Goal: Check status

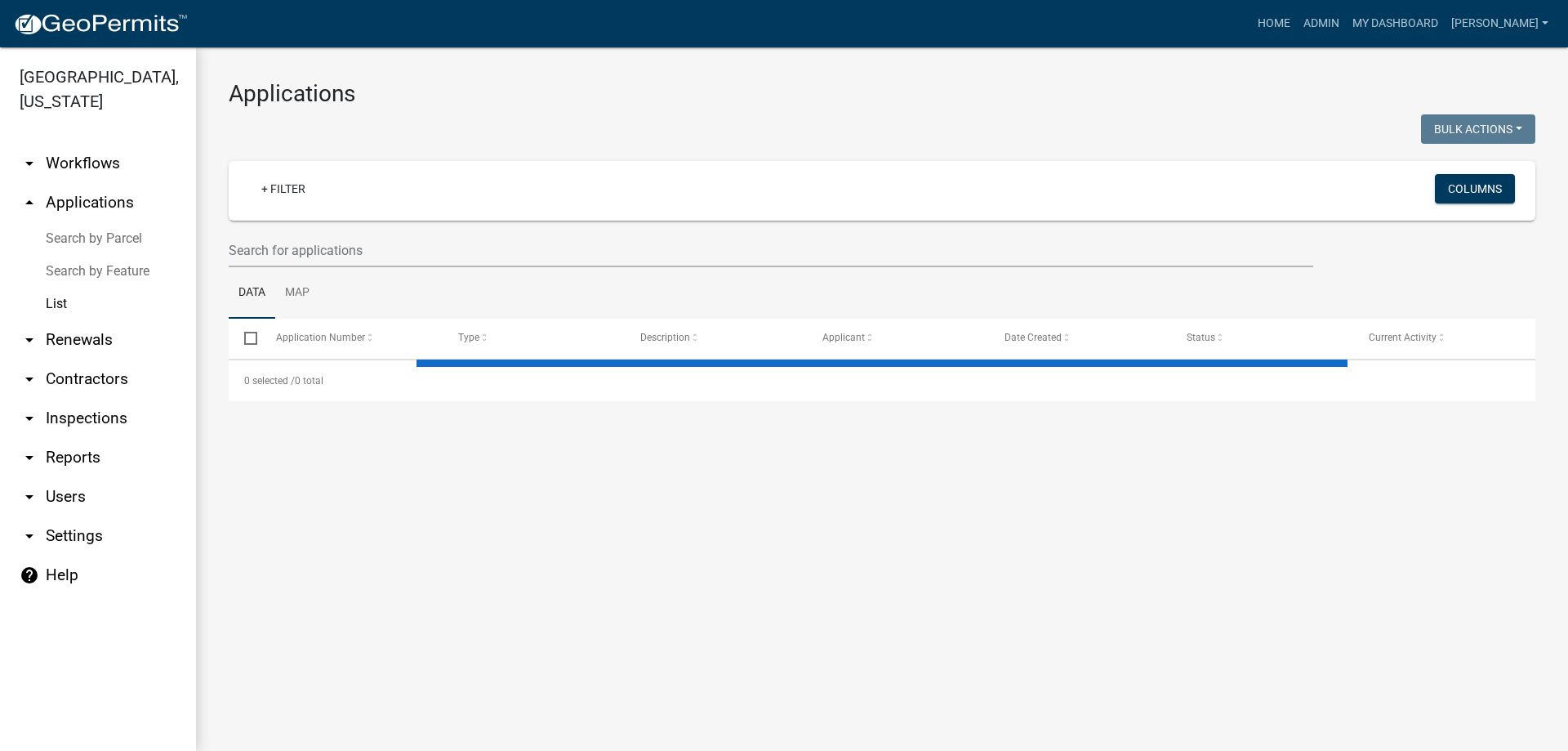
select select "3: 100"
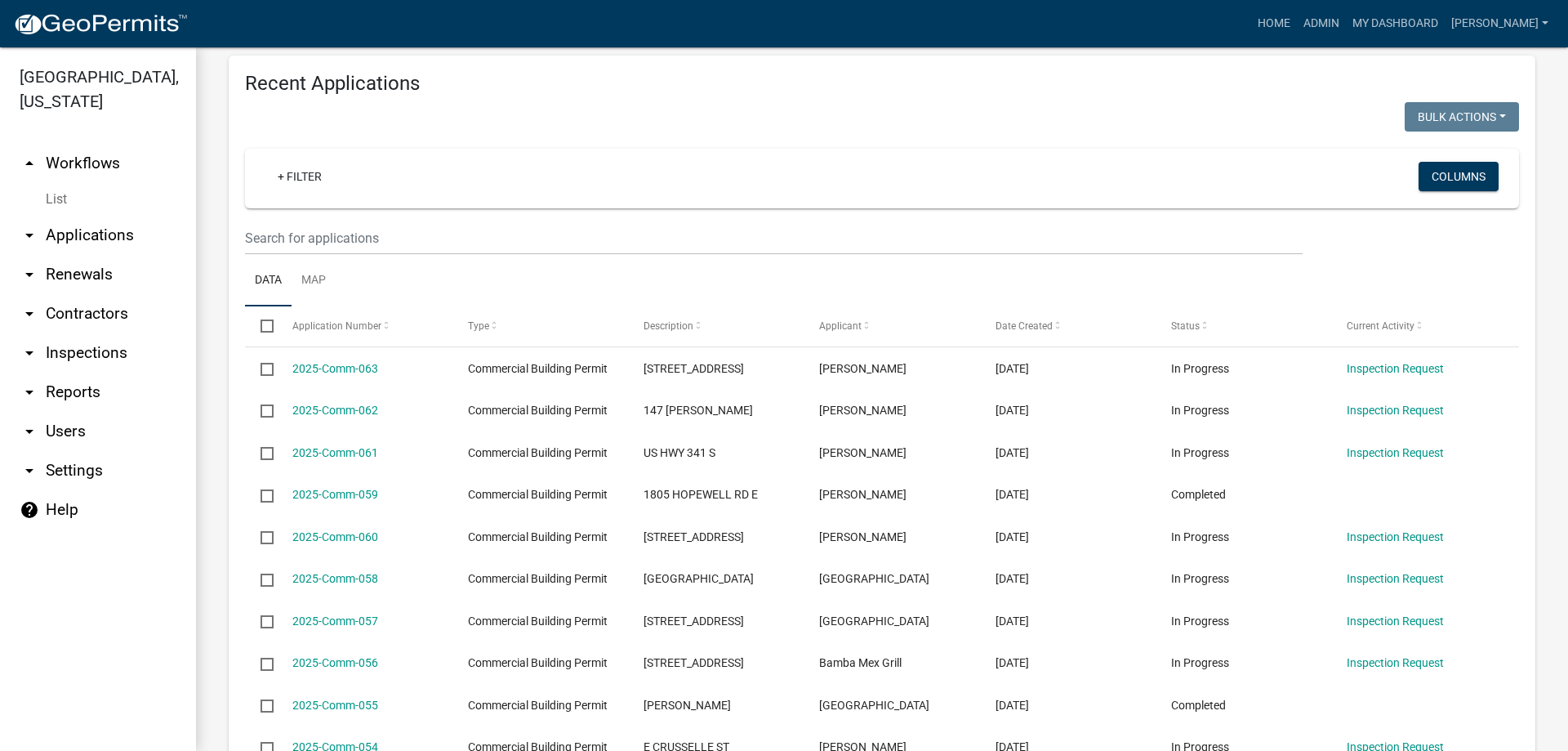
scroll to position [366, 0]
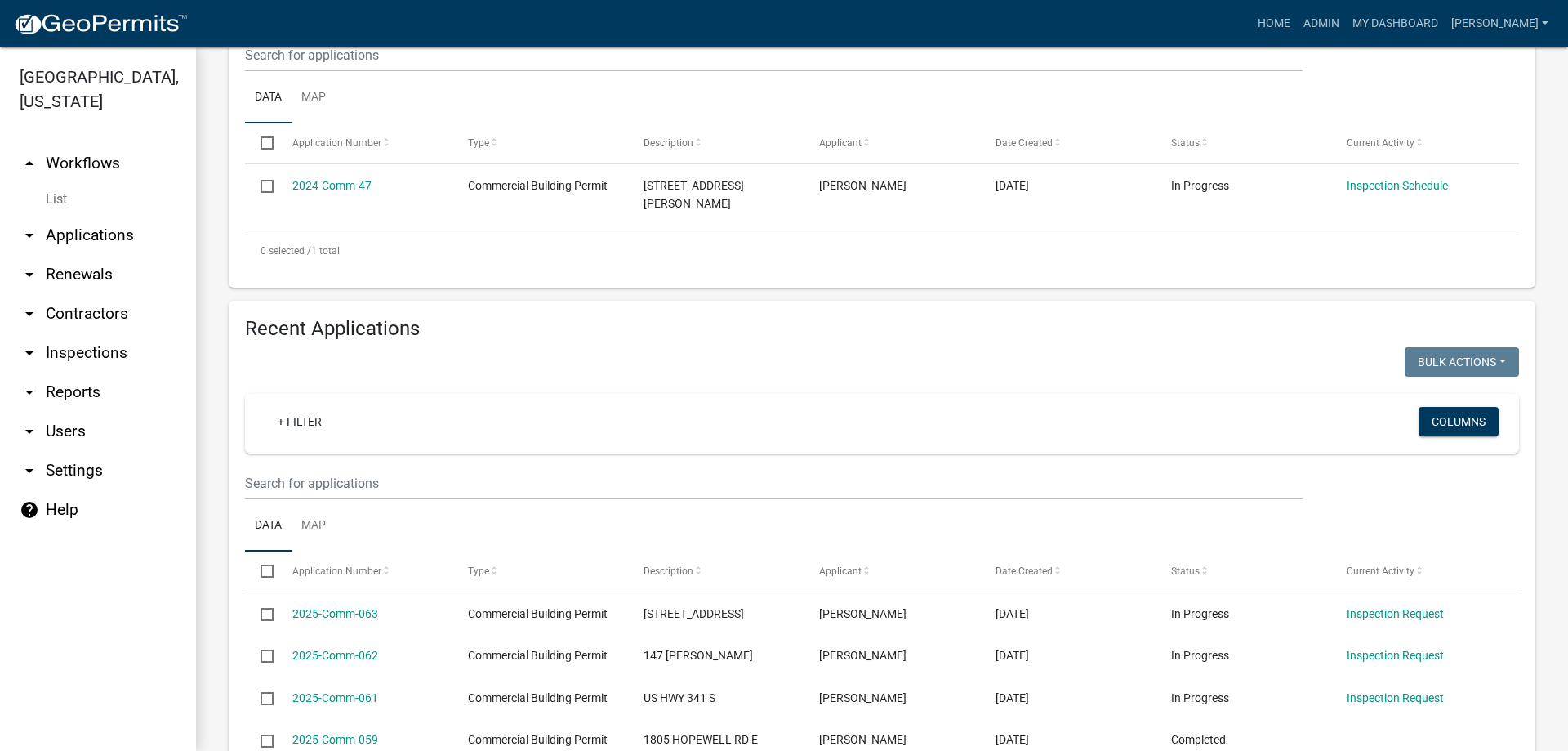
click at [94, 223] on link "arrow_drop_down Applications" at bounding box center [98, 235] width 196 height 39
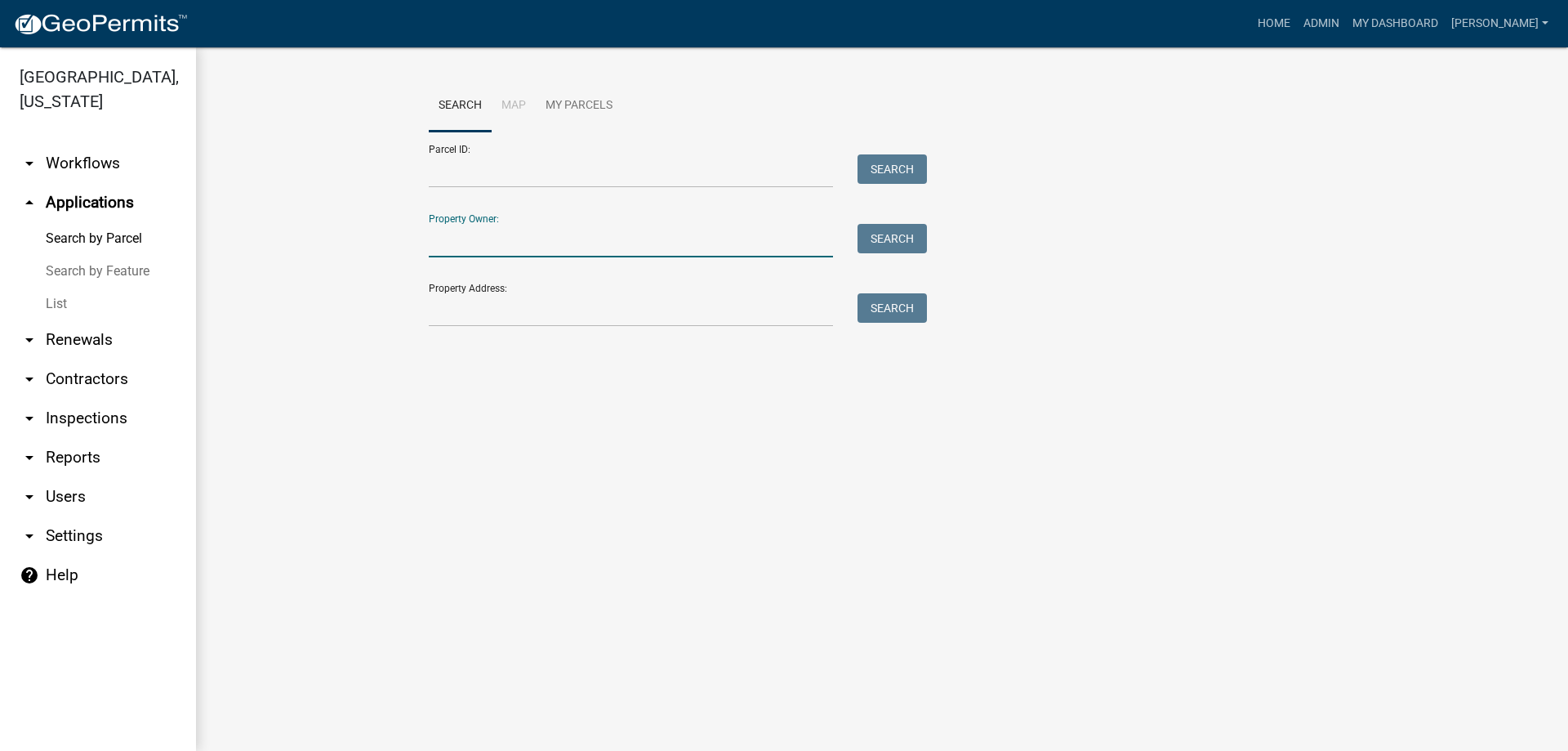
click at [525, 241] on input "Property Owner:" at bounding box center [631, 241] width 404 height 34
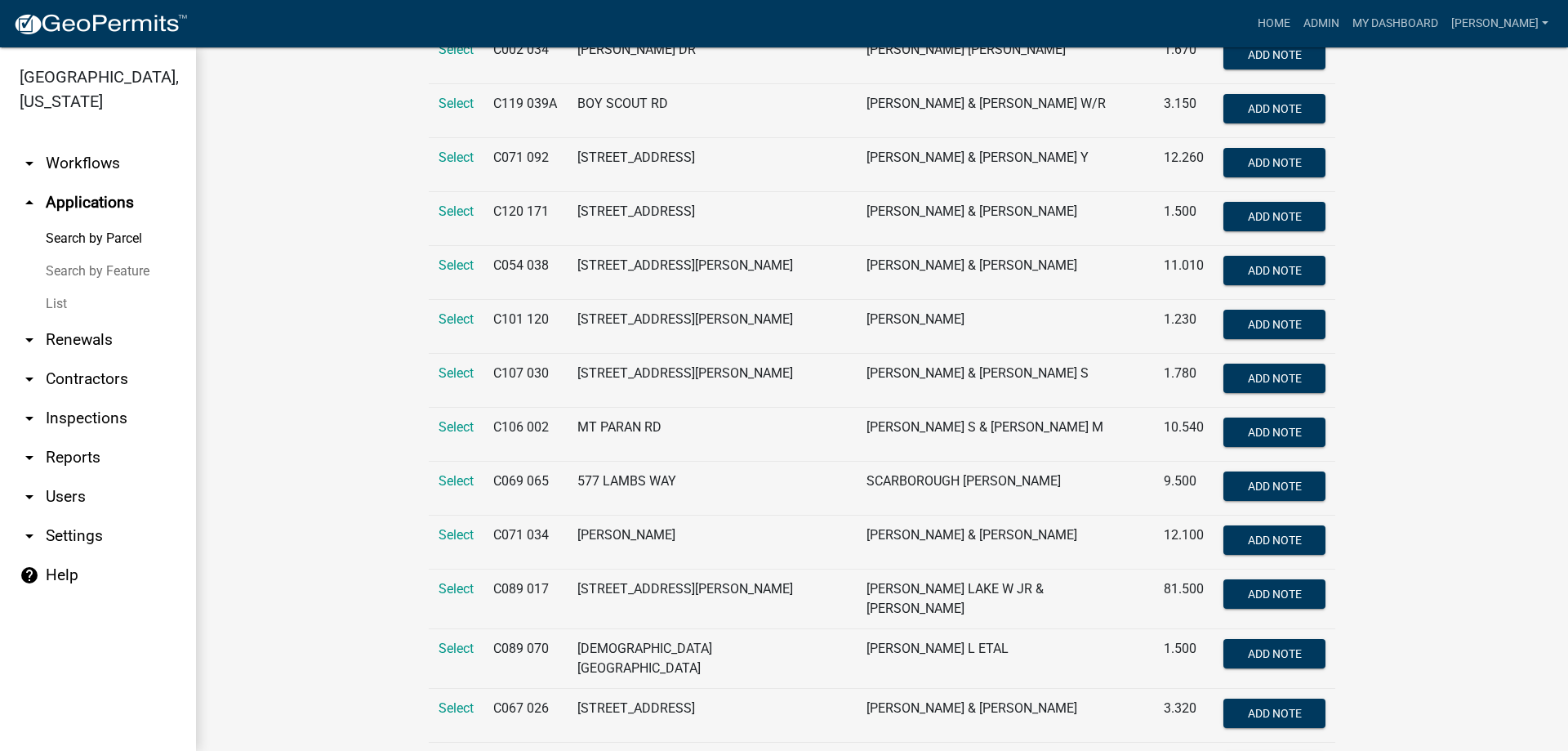
scroll to position [899, 0]
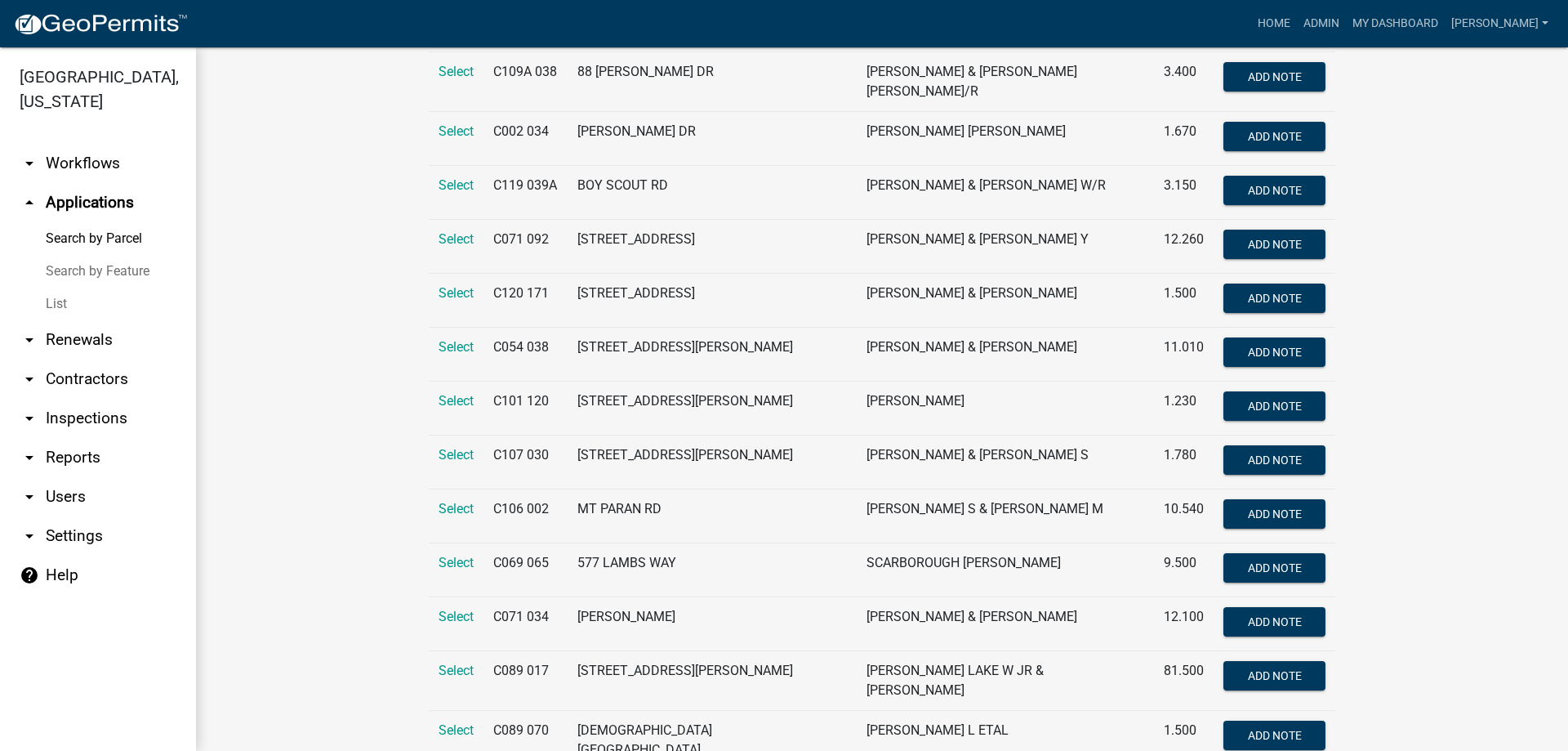
type input "[PERSON_NAME]"
click at [451, 285] on span "Select" at bounding box center [456, 293] width 36 height 15
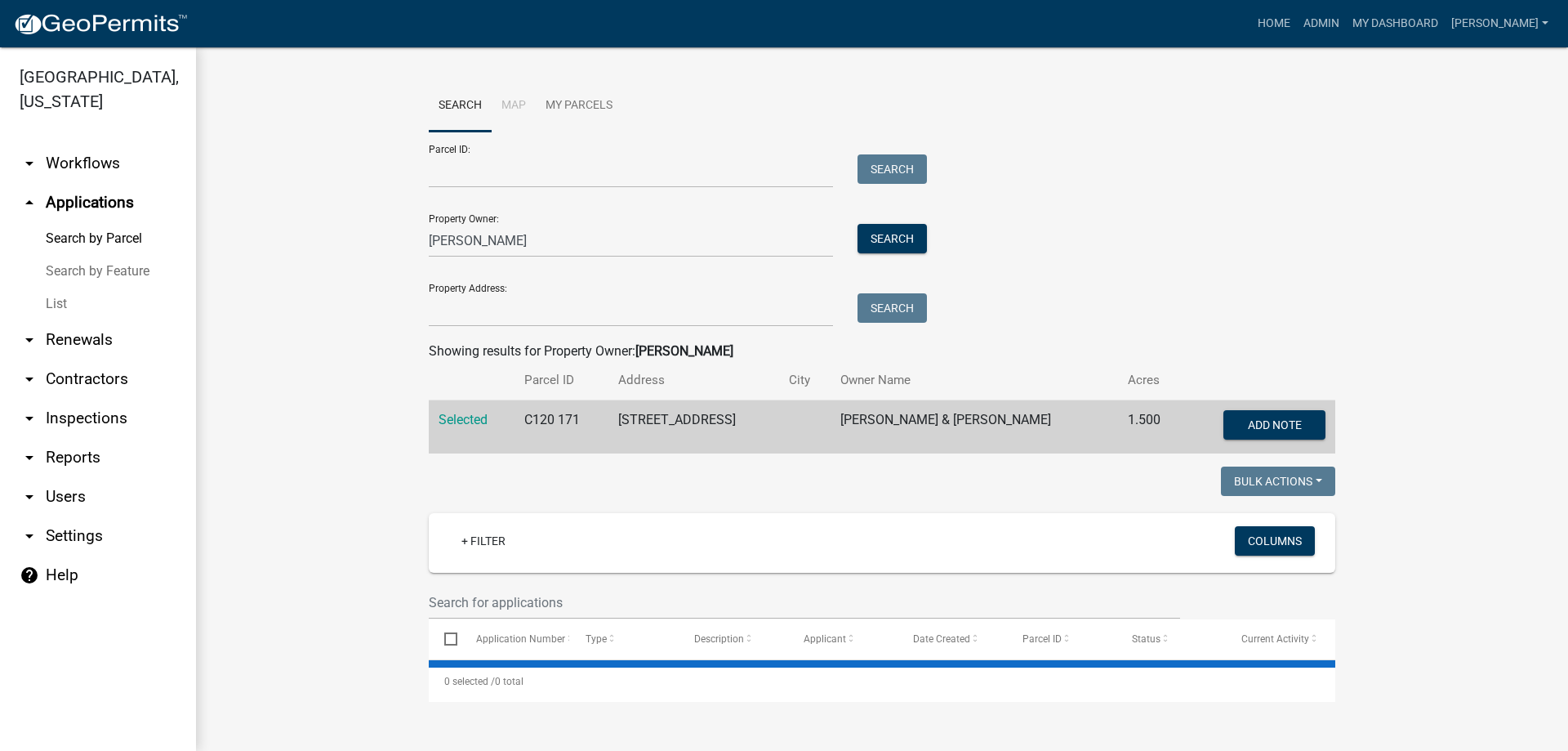
scroll to position [0, 0]
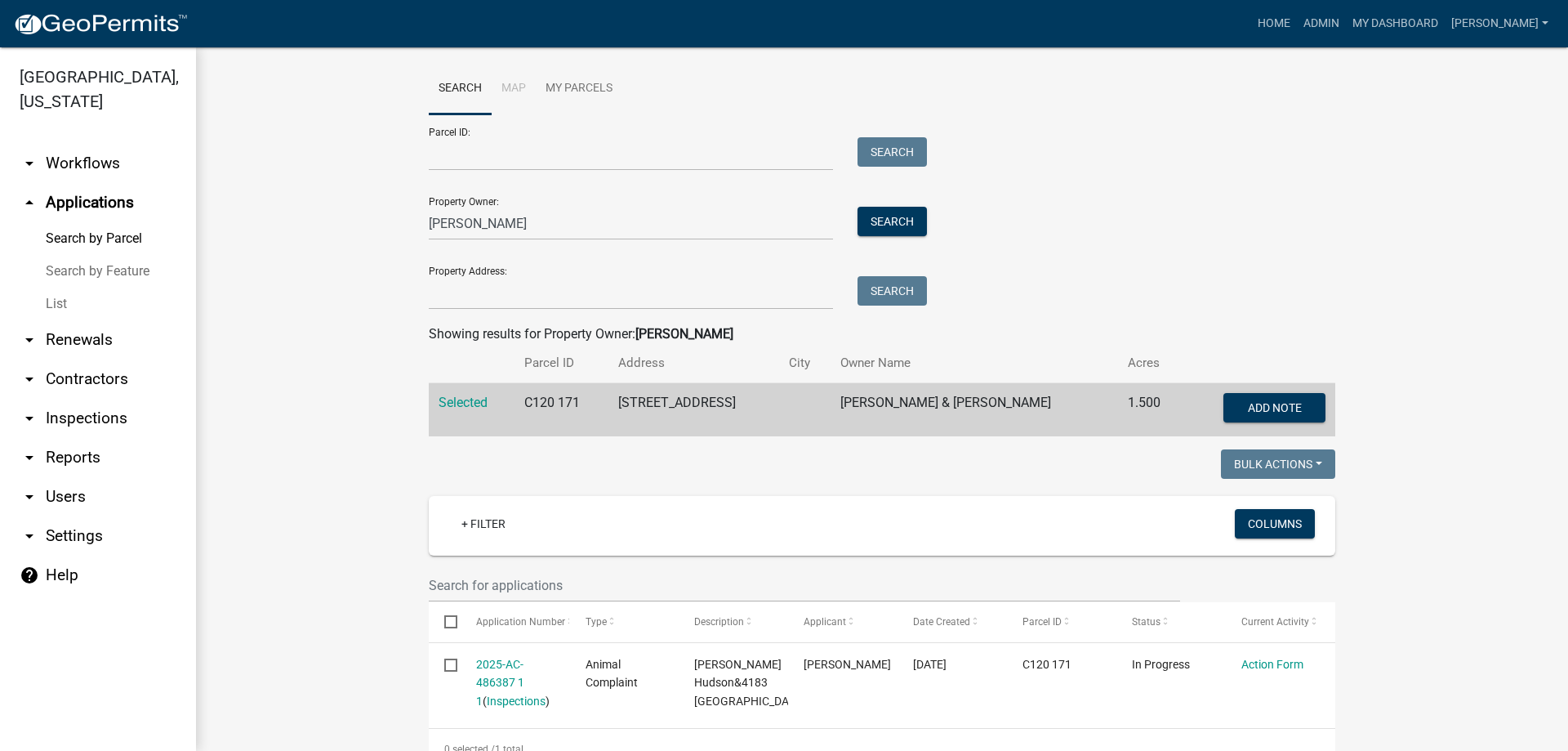
scroll to position [69, 0]
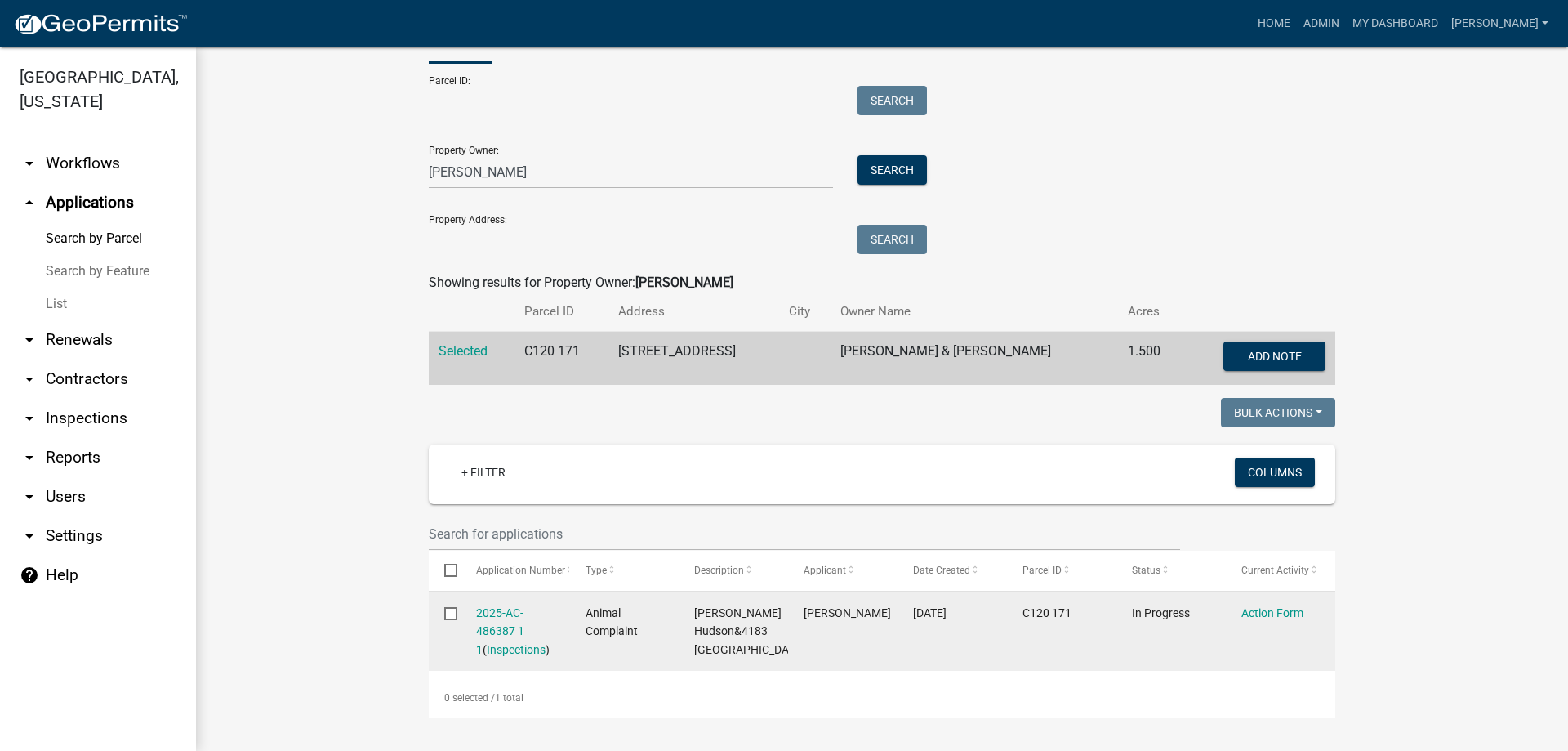
click at [523, 620] on div "2025-AC-486387 1 1 ( Inspections )" at bounding box center [515, 632] width 79 height 56
click at [508, 621] on div "2025-AC-486387 1 1 ( Inspections )" at bounding box center [515, 632] width 79 height 56
click at [504, 616] on link "2025-AC-486387 1 1" at bounding box center [500, 632] width 48 height 51
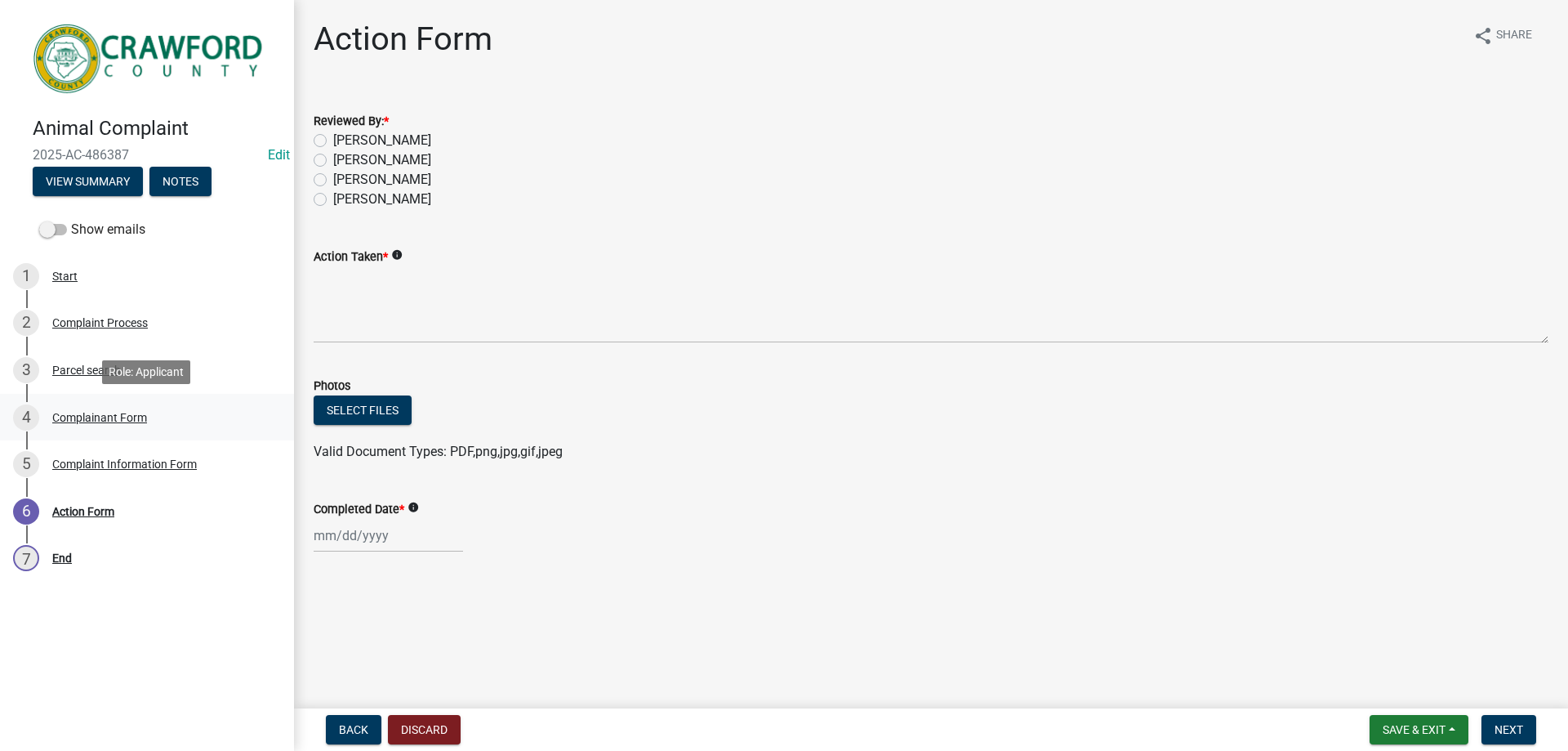
click at [104, 400] on link "4 Complainant Form" at bounding box center [147, 417] width 294 height 47
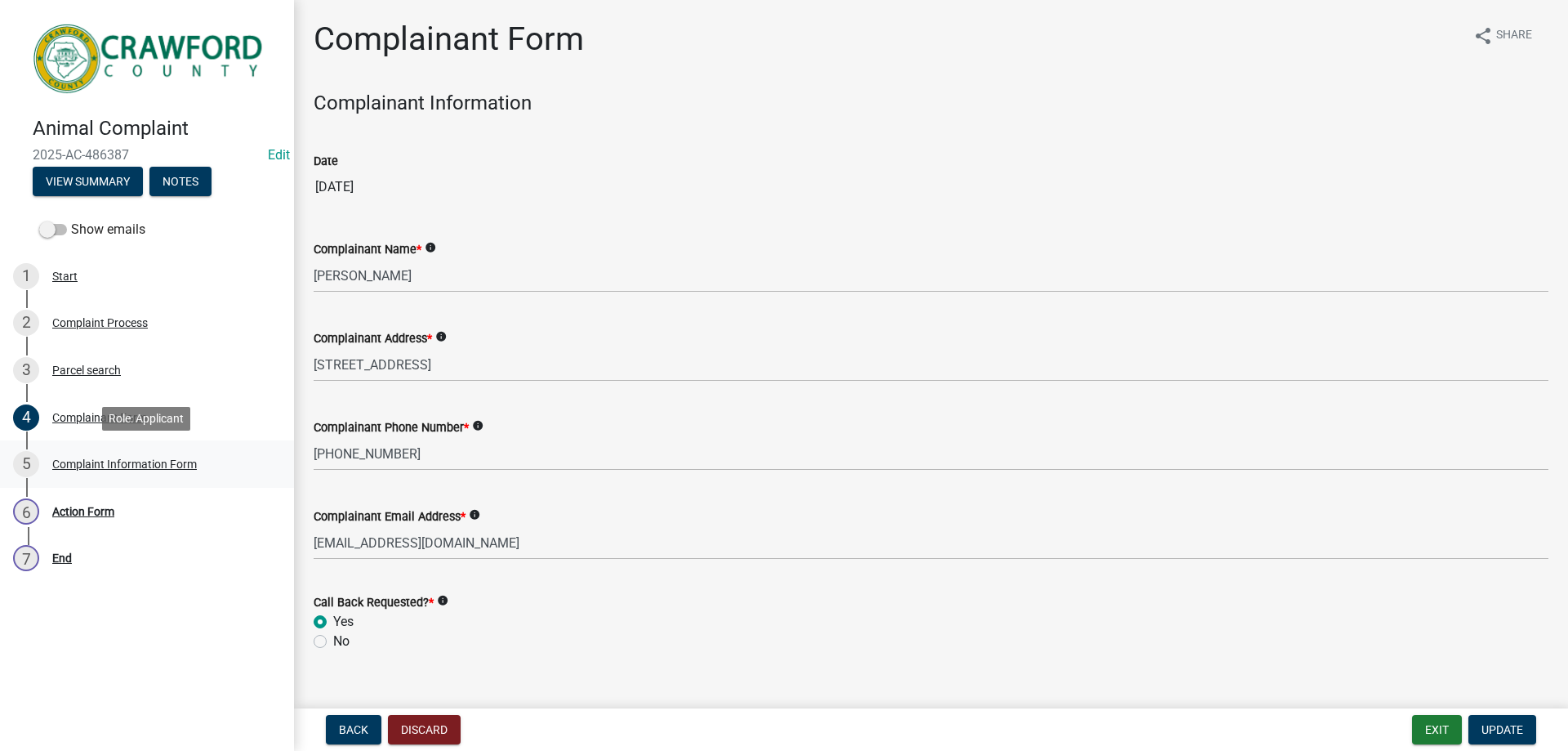
click at [124, 487] on link "5 Complaint Information Form" at bounding box center [147, 464] width 294 height 47
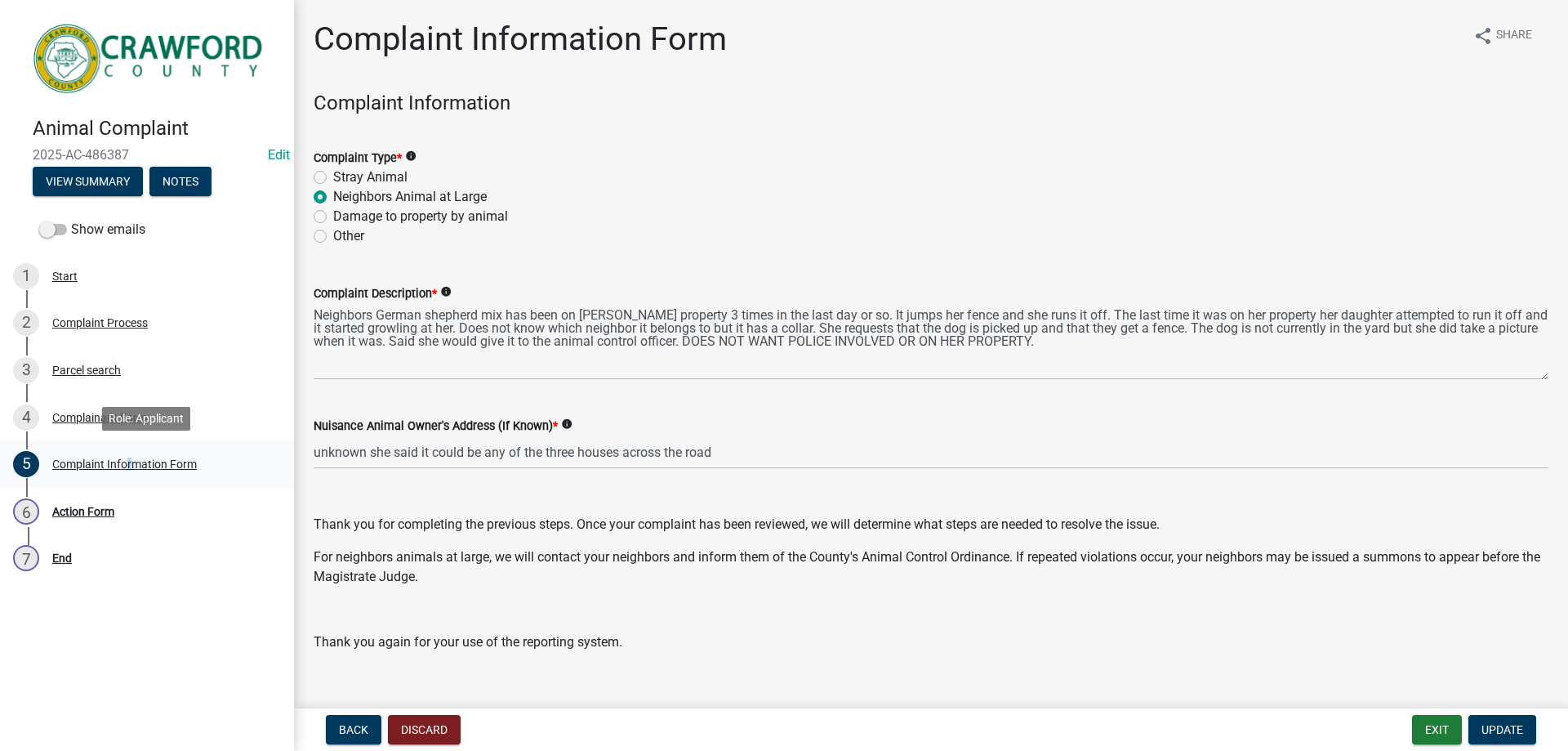
click at [122, 461] on div "Complaint Information Form" at bounding box center [124, 465] width 145 height 12
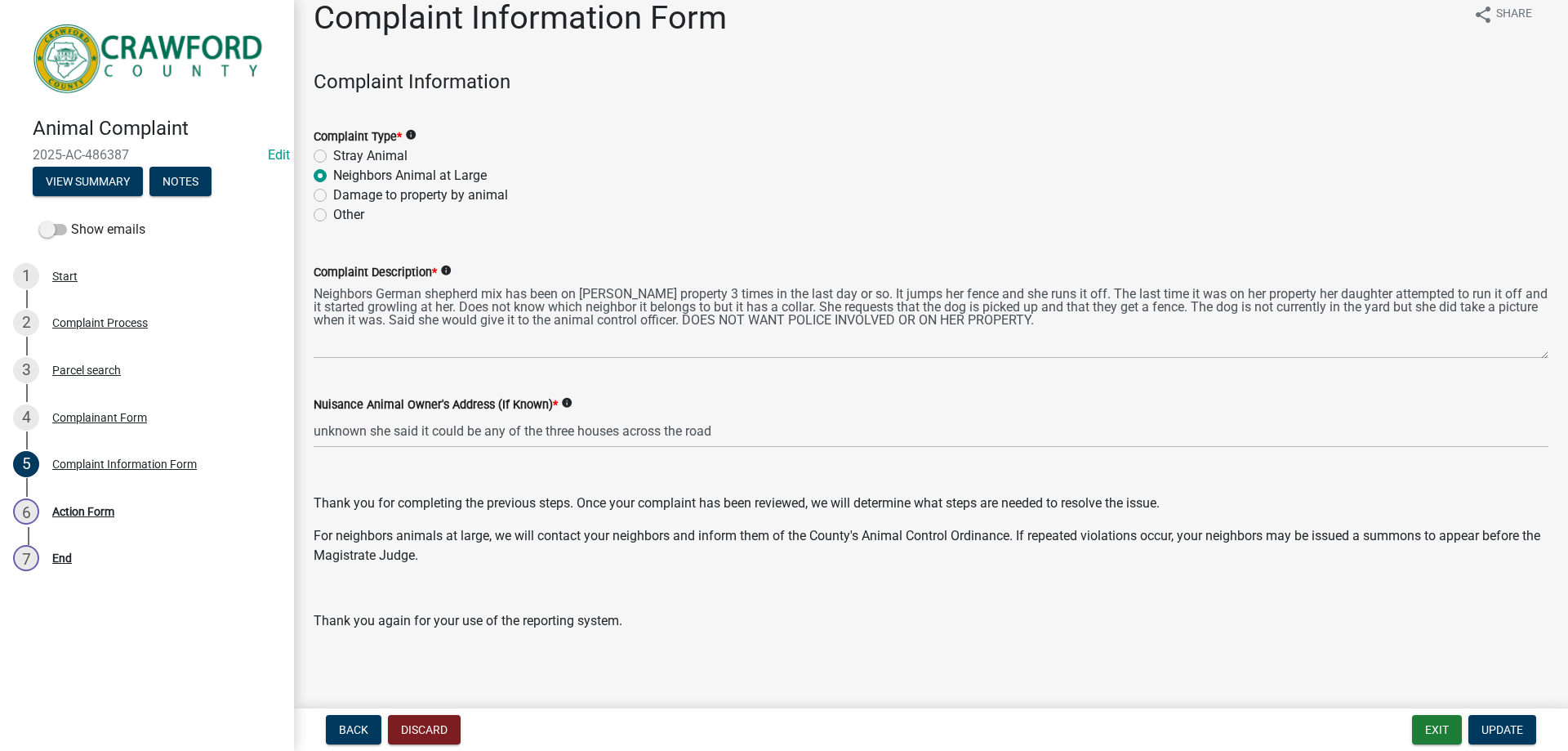
scroll to position [27, 0]
